Goal: Navigation & Orientation: Find specific page/section

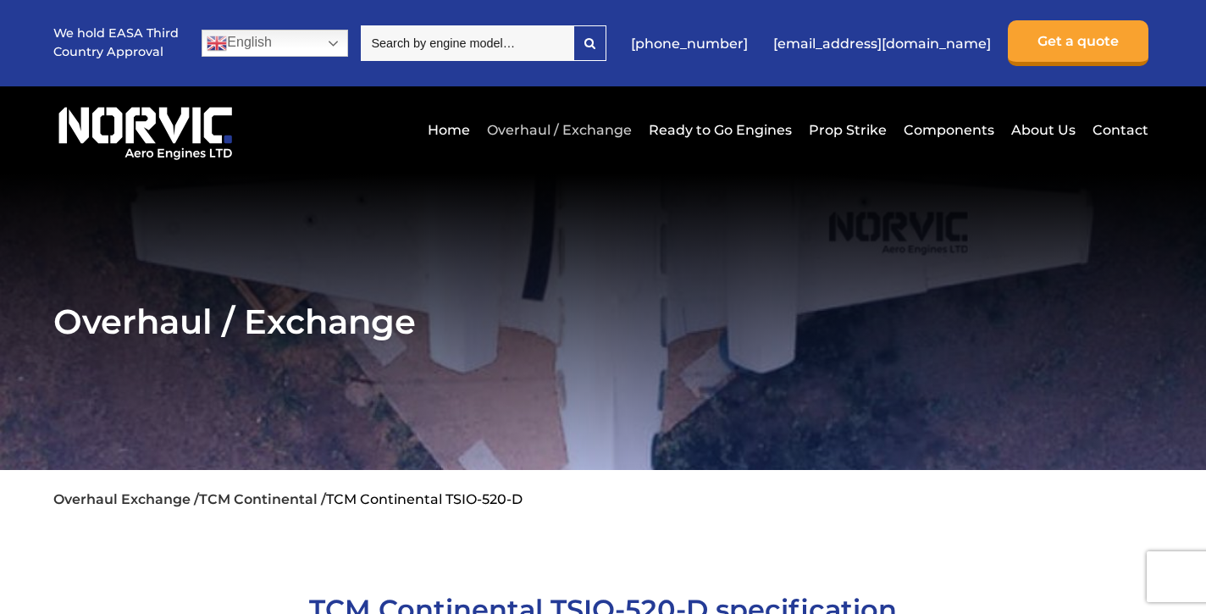
click at [569, 127] on link "Overhaul / Exchange" at bounding box center [559, 130] width 153 height 42
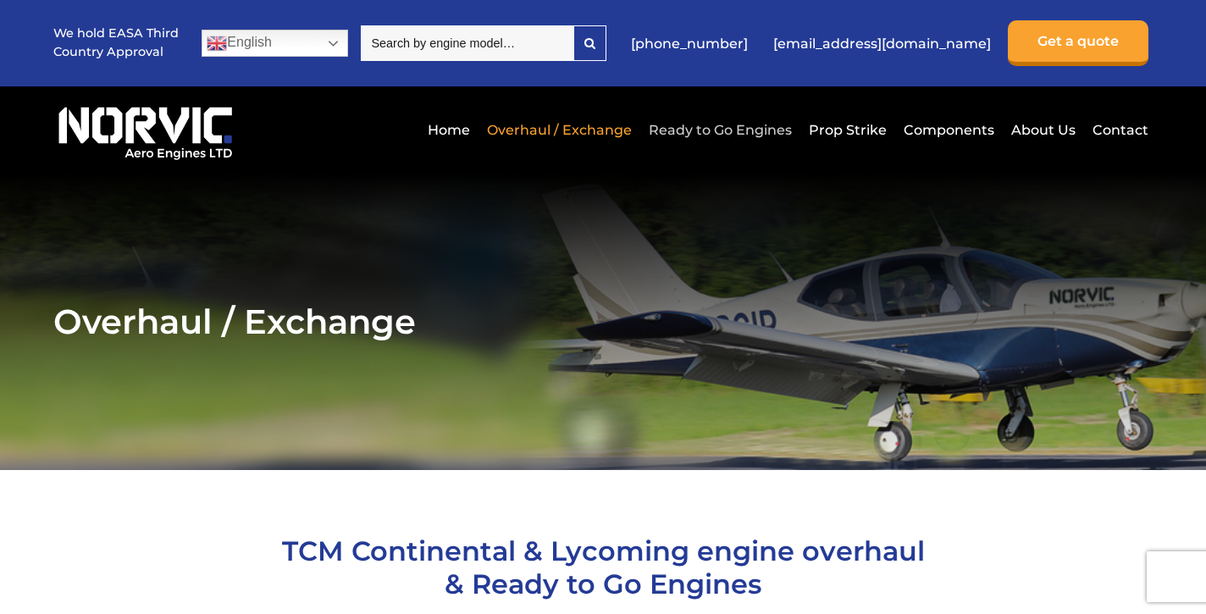
click at [720, 125] on link "Ready to Go Engines" at bounding box center [721, 130] width 152 height 42
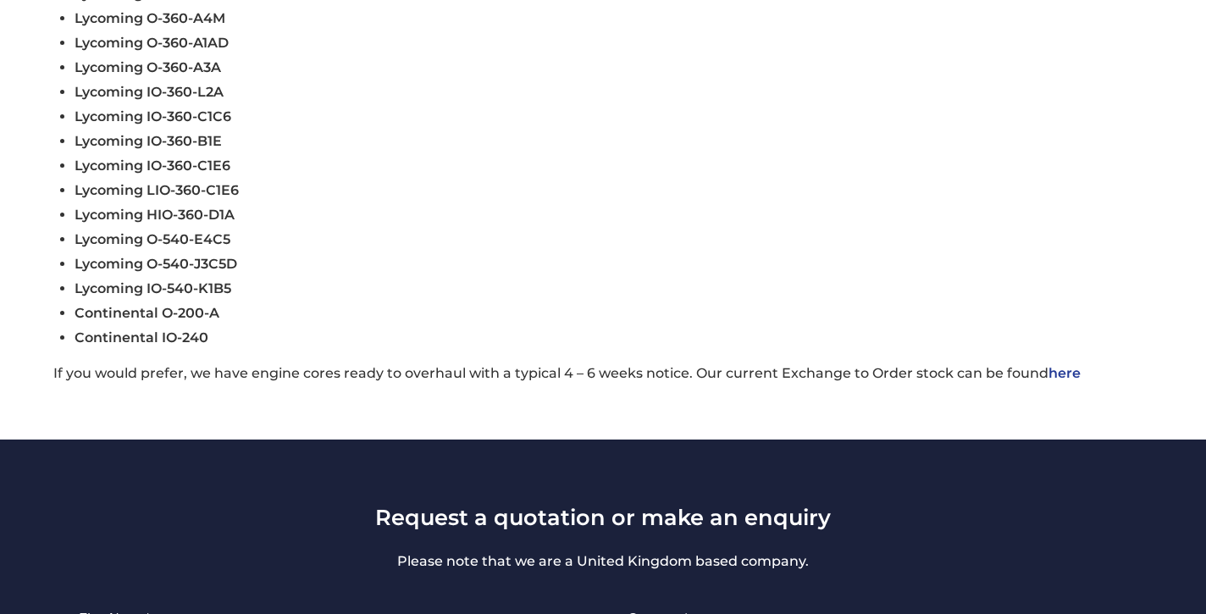
scroll to position [869, 0]
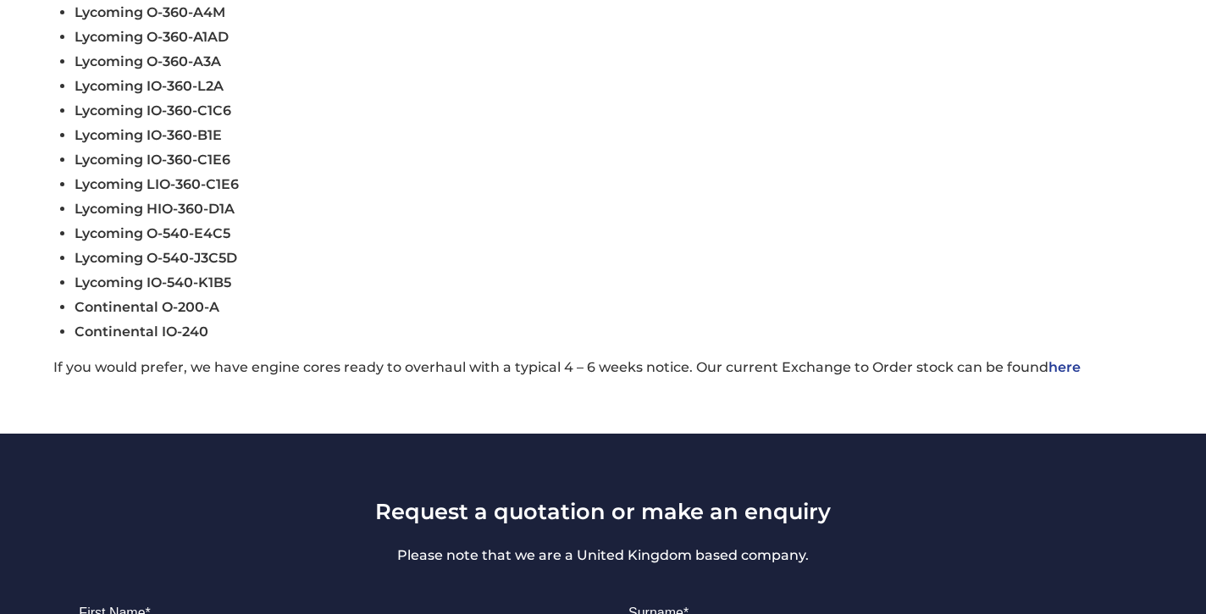
click at [1062, 364] on link "here" at bounding box center [1065, 367] width 32 height 16
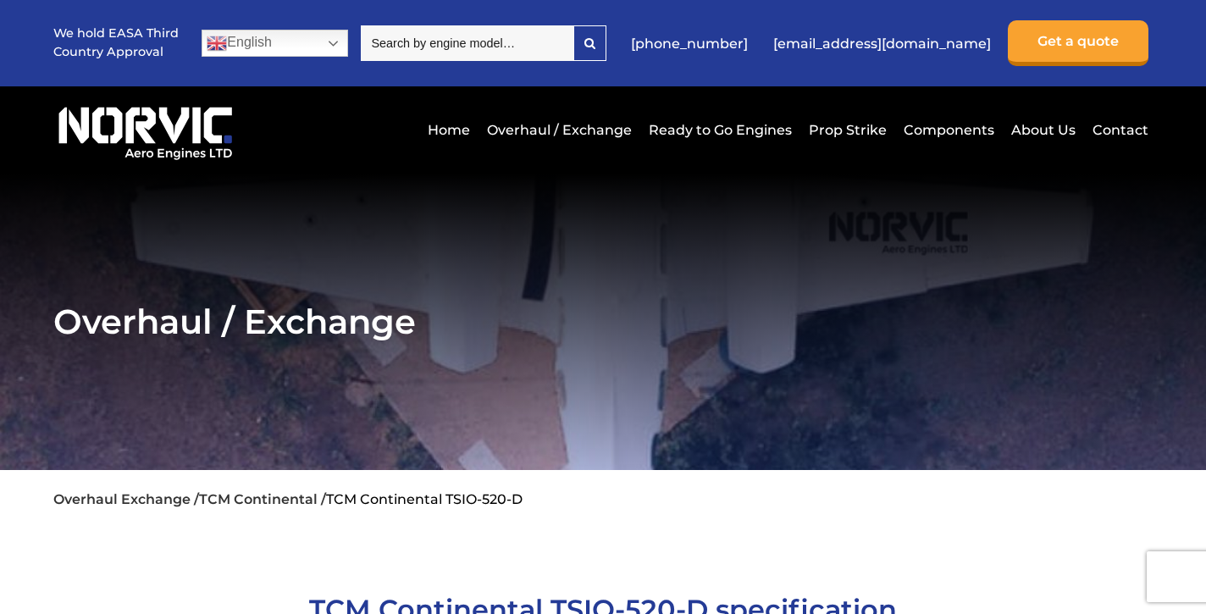
drag, startPoint x: 332, startPoint y: 498, endPoint x: 561, endPoint y: 491, distance: 228.8
click at [561, 491] on ul "Overhaul Exchange / TCM Continental / TCM Continental TSIO-520-D" at bounding box center [602, 499] width 1099 height 58
copy li "TCM Continental TSIO-520-D"
